Goal: Transaction & Acquisition: Book appointment/travel/reservation

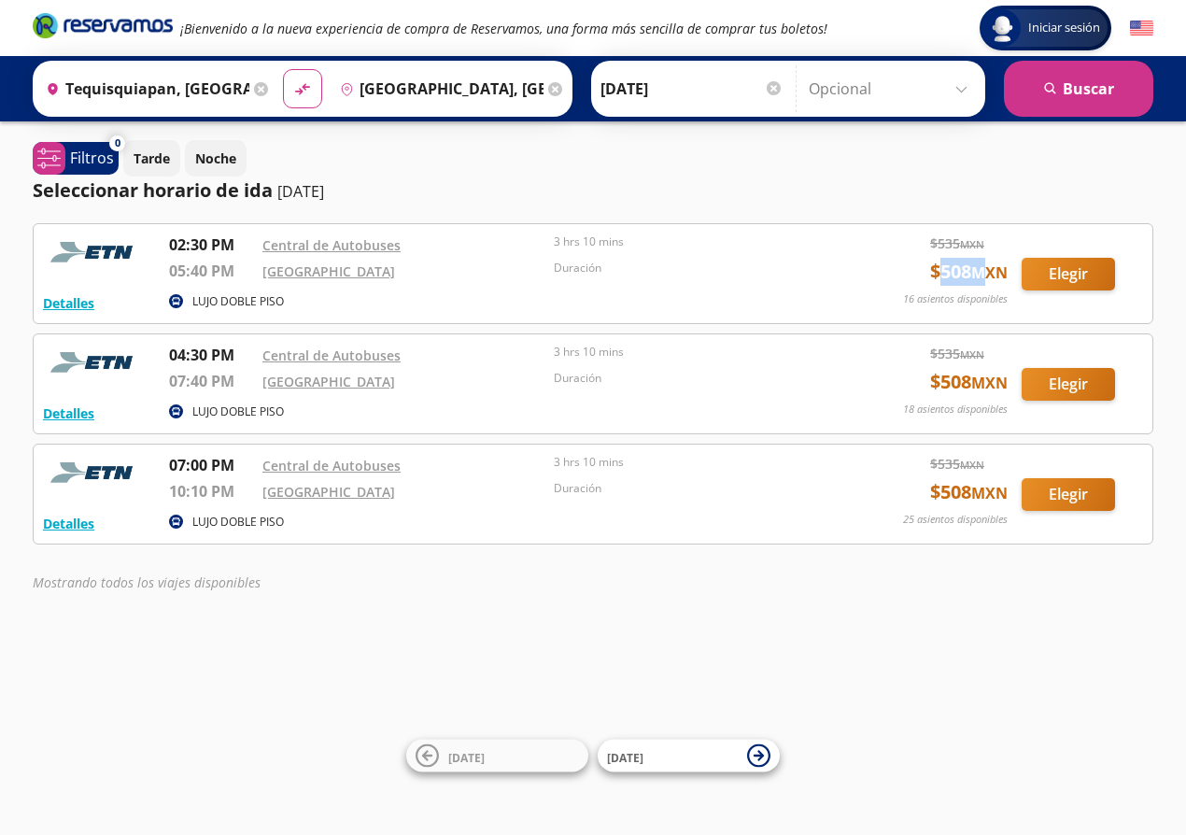
drag, startPoint x: 939, startPoint y: 274, endPoint x: 975, endPoint y: 274, distance: 35.5
click at [975, 274] on span "$ 508 MXN" at bounding box center [969, 272] width 78 height 28
drag, startPoint x: 939, startPoint y: 385, endPoint x: 965, endPoint y: 383, distance: 25.3
click at [965, 383] on span "$ 508 MXN" at bounding box center [969, 382] width 78 height 28
drag, startPoint x: 938, startPoint y: 492, endPoint x: 970, endPoint y: 496, distance: 32.0
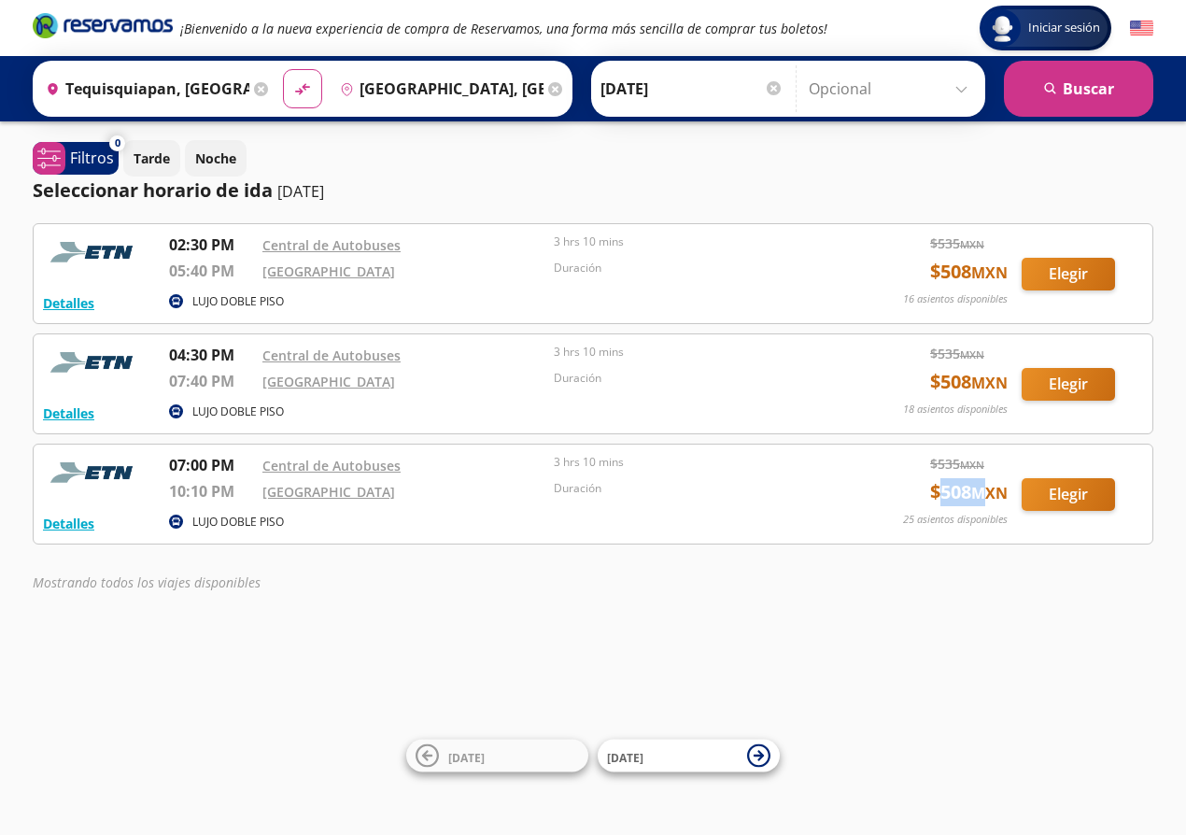
click at [970, 496] on span "$ 508 MXN" at bounding box center [969, 492] width 78 height 28
click at [985, 591] on div "Mostrando todos los viajes disponibles" at bounding box center [593, 586] width 1121 height 29
drag, startPoint x: 938, startPoint y: 494, endPoint x: 965, endPoint y: 497, distance: 27.2
click at [965, 497] on span "$ 508 MXN" at bounding box center [969, 492] width 78 height 28
drag, startPoint x: 939, startPoint y: 382, endPoint x: 928, endPoint y: 313, distance: 70.0
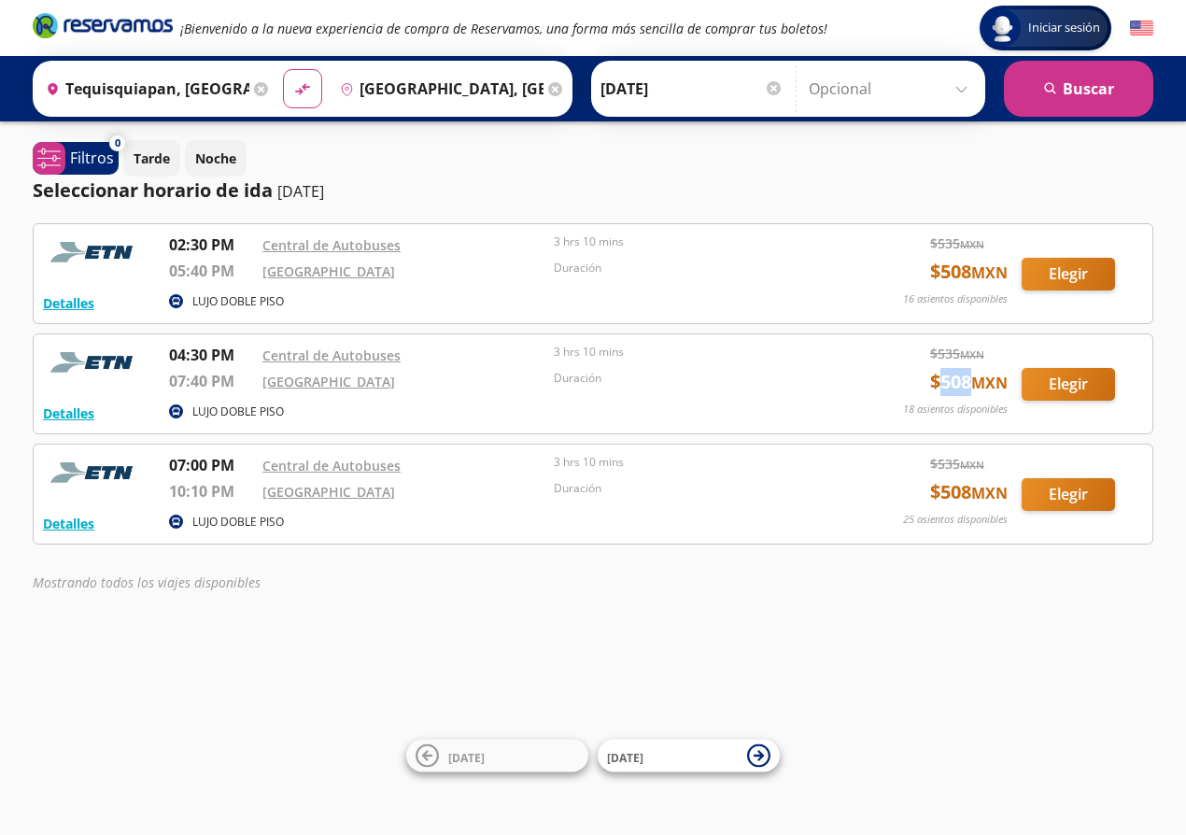
click at [962, 386] on span "$ 508 MXN" at bounding box center [969, 382] width 78 height 28
drag, startPoint x: 939, startPoint y: 271, endPoint x: 960, endPoint y: 346, distance: 78.4
click at [966, 278] on span "$ 508 MXN" at bounding box center [969, 272] width 78 height 28
drag, startPoint x: 938, startPoint y: 382, endPoint x: 965, endPoint y: 387, distance: 26.6
click at [965, 387] on span "$ 508 MXN" at bounding box center [969, 382] width 78 height 28
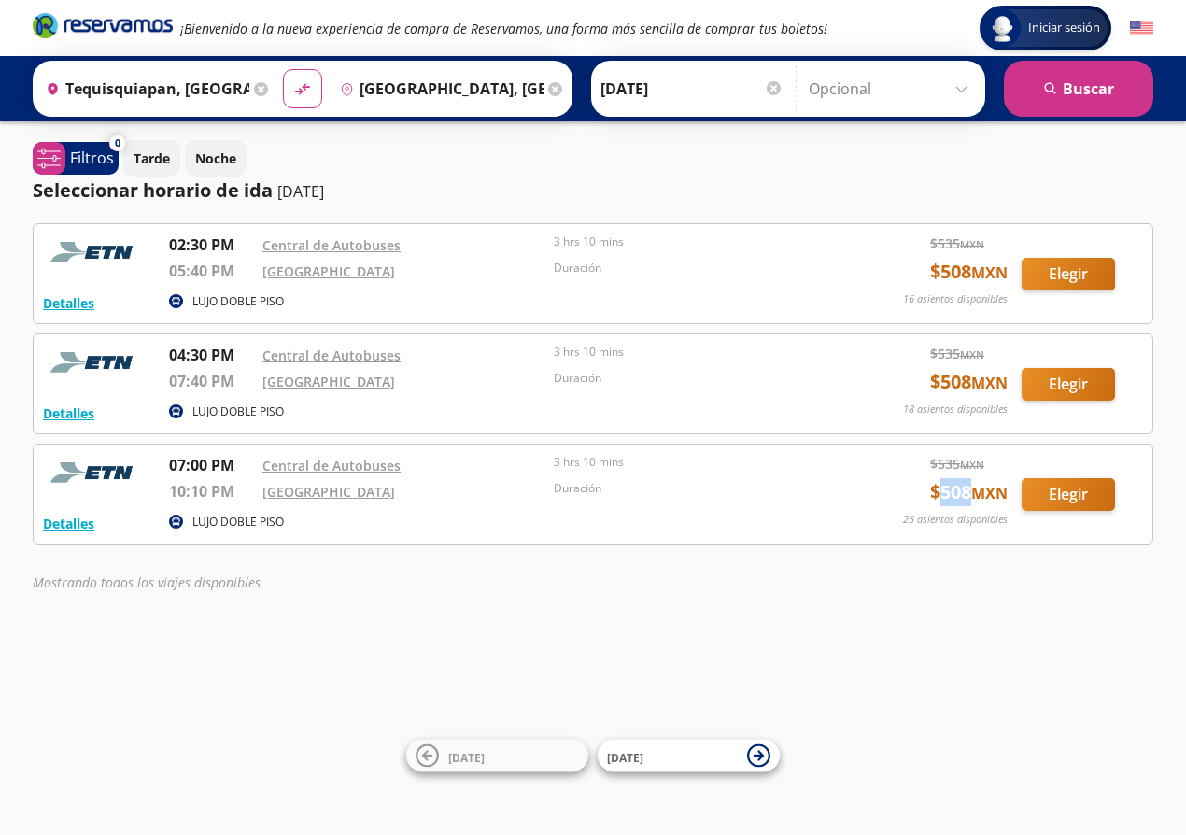
drag, startPoint x: 938, startPoint y: 491, endPoint x: 929, endPoint y: 395, distance: 96.5
click at [964, 492] on span "$ 508 MXN" at bounding box center [969, 492] width 78 height 28
drag, startPoint x: 934, startPoint y: 387, endPoint x: 920, endPoint y: 295, distance: 92.6
click at [963, 388] on span "$ 508 MXN" at bounding box center [969, 382] width 78 height 28
drag, startPoint x: 935, startPoint y: 273, endPoint x: 964, endPoint y: 278, distance: 29.5
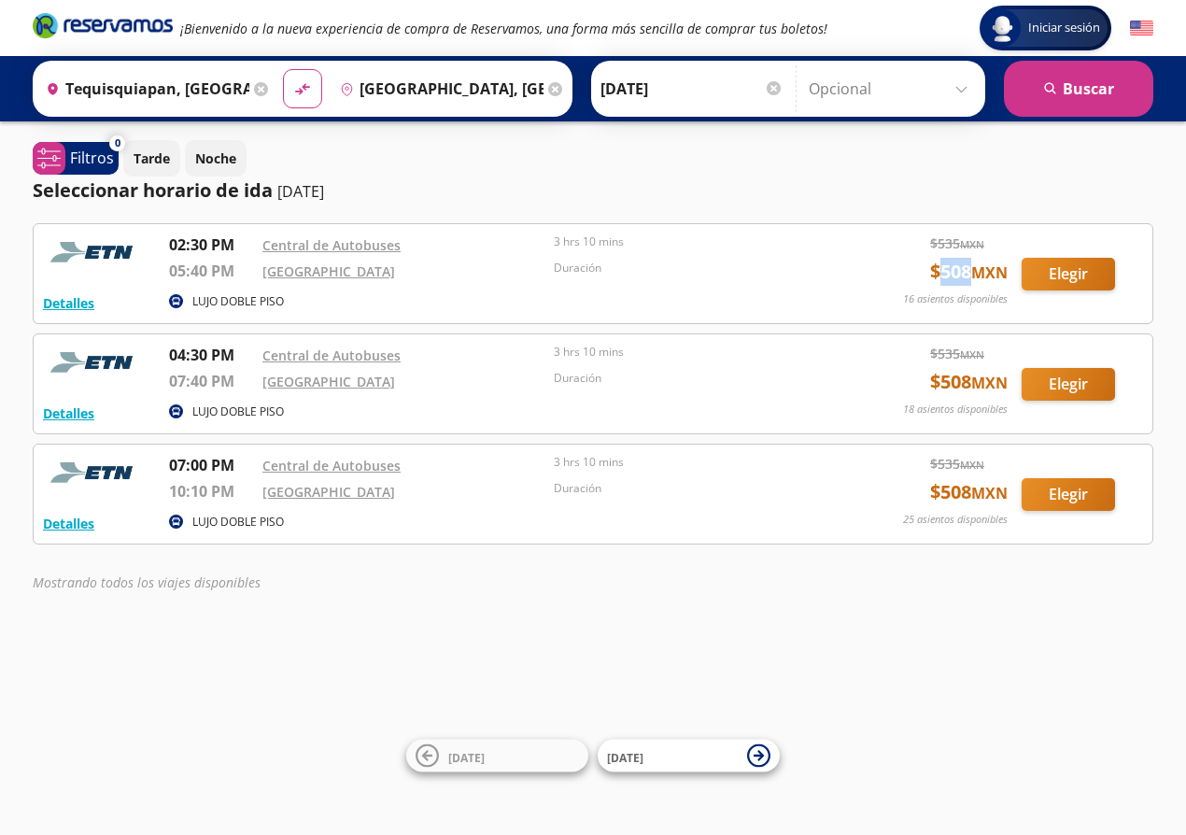
click at [964, 278] on span "$ 508 MXN" at bounding box center [969, 272] width 78 height 28
click at [934, 627] on div "Iniciar sesión Iniciar sesión ¡Bienvenido a la nueva experiencia de compra de R…" at bounding box center [593, 417] width 1186 height 835
drag, startPoint x: 944, startPoint y: 491, endPoint x: 973, endPoint y: 493, distance: 29.0
click at [973, 493] on span "$ 508 MXN" at bounding box center [969, 492] width 78 height 28
click at [522, 630] on div "Iniciar sesión Iniciar sesión ¡Bienvenido a la nueva experiencia de compra de R…" at bounding box center [593, 417] width 1186 height 835
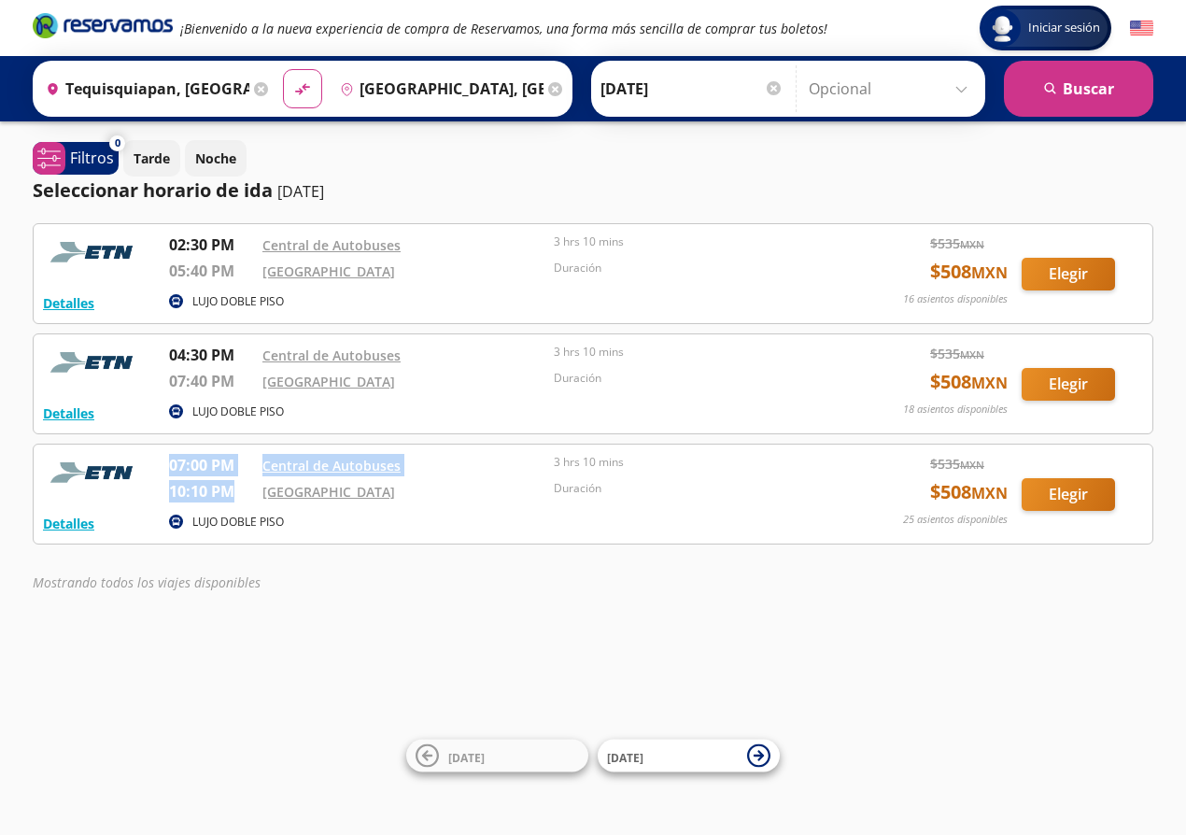
drag, startPoint x: 170, startPoint y: 468, endPoint x: 242, endPoint y: 496, distance: 77.2
click at [242, 496] on div "07:00 PM Central de Autobuses 10:10 PM [GEOGRAPHIC_DATA] 3 hrs 10 mins Duración" at bounding box center [502, 481] width 666 height 55
click at [389, 573] on div "Mostrando todos los viajes disponibles" at bounding box center [593, 582] width 1121 height 20
